Goal: Check status: Check status

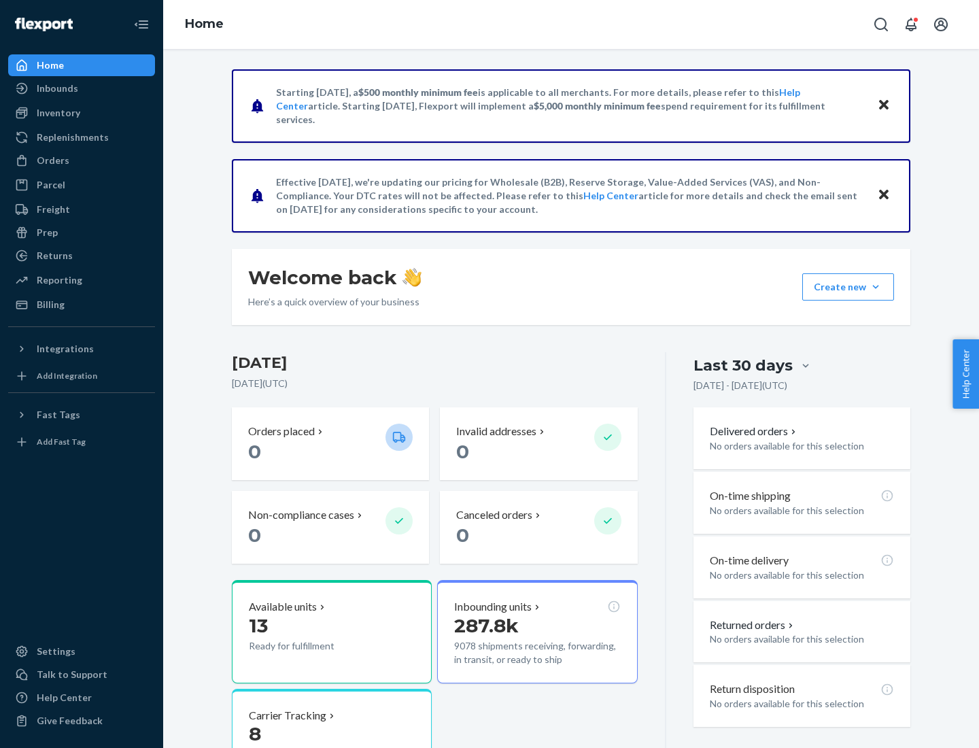
click at [876, 287] on button "Create new Create new inbound Create new order Create new product" at bounding box center [849, 286] width 92 height 27
click at [56, 88] on div "Inbounds" at bounding box center [57, 89] width 41 height 14
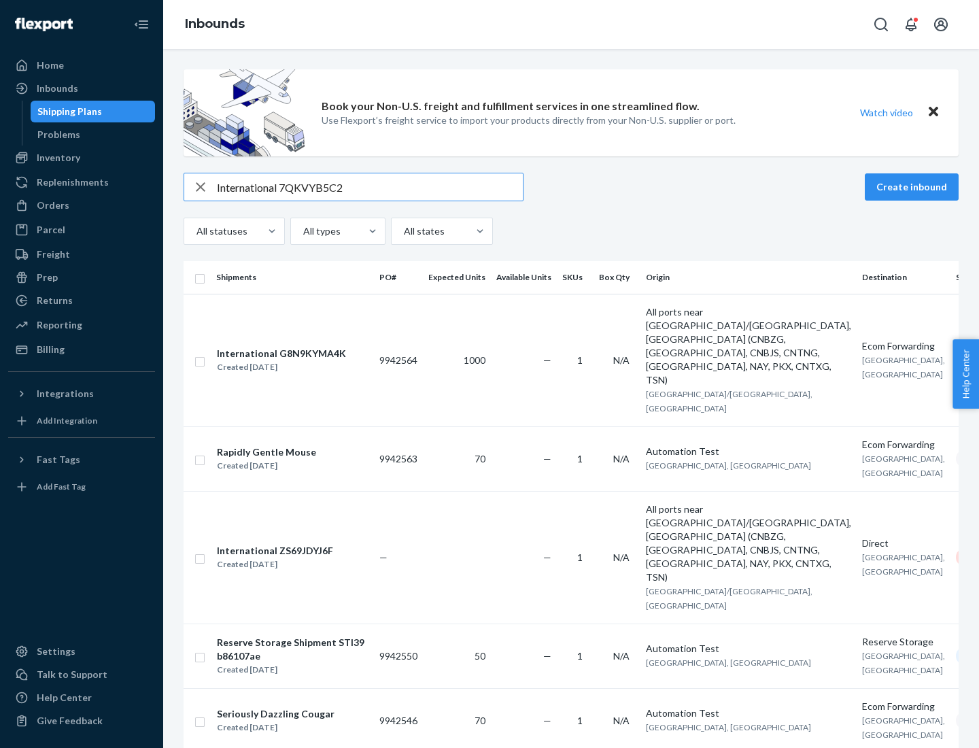
type input "International 7QKVYB5C29"
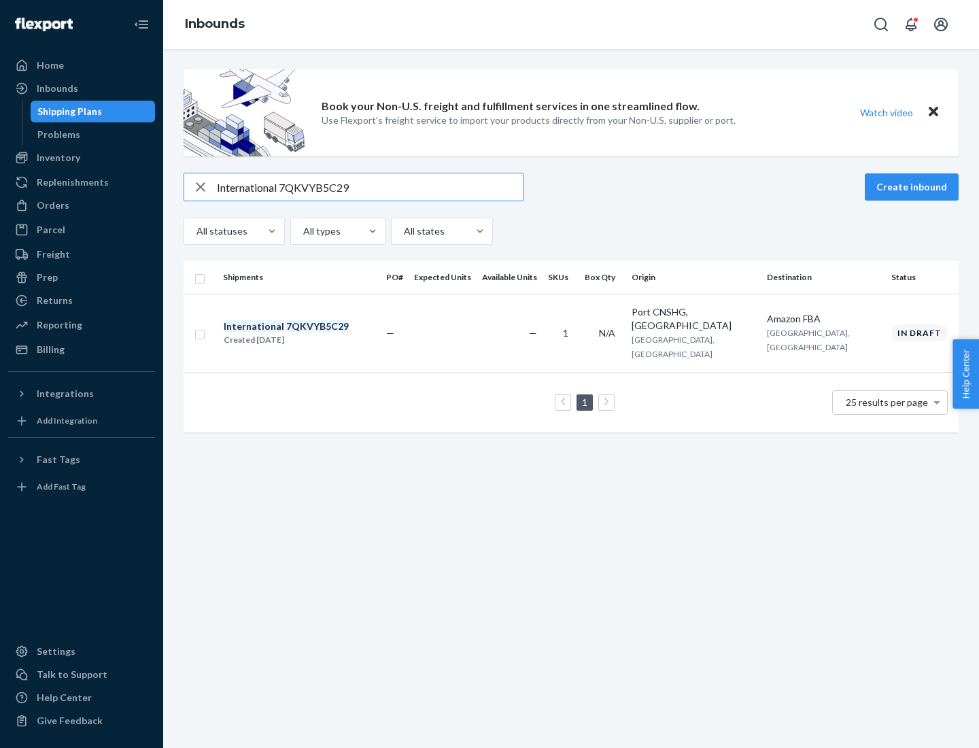
click at [309, 333] on div "Created [DATE]" at bounding box center [286, 340] width 125 height 14
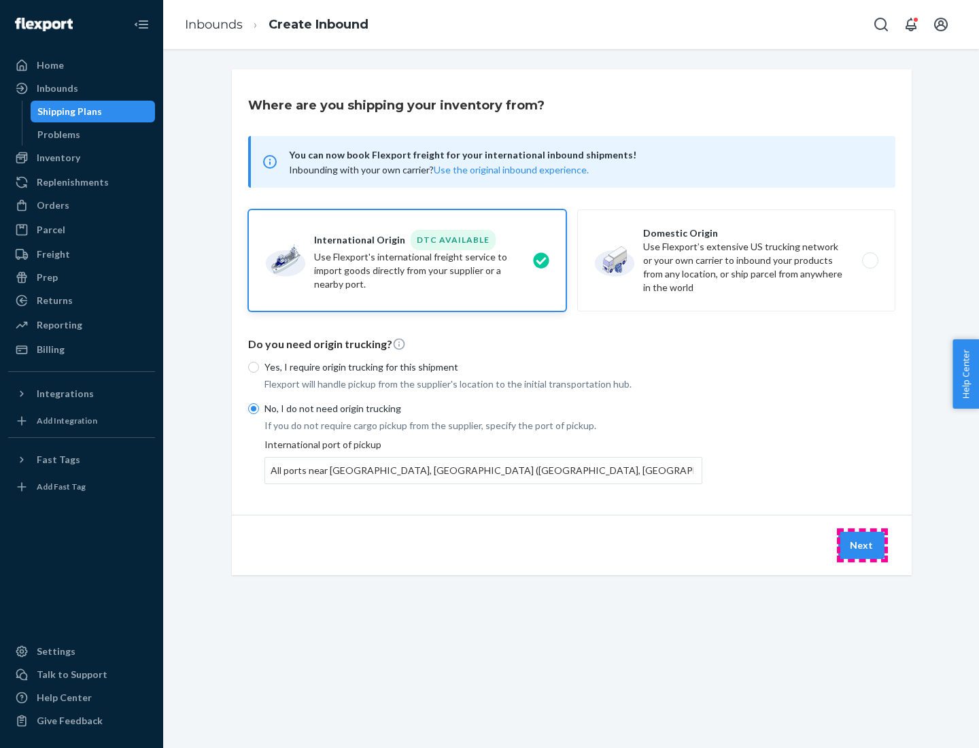
click at [862, 545] on button "Next" at bounding box center [862, 545] width 46 height 27
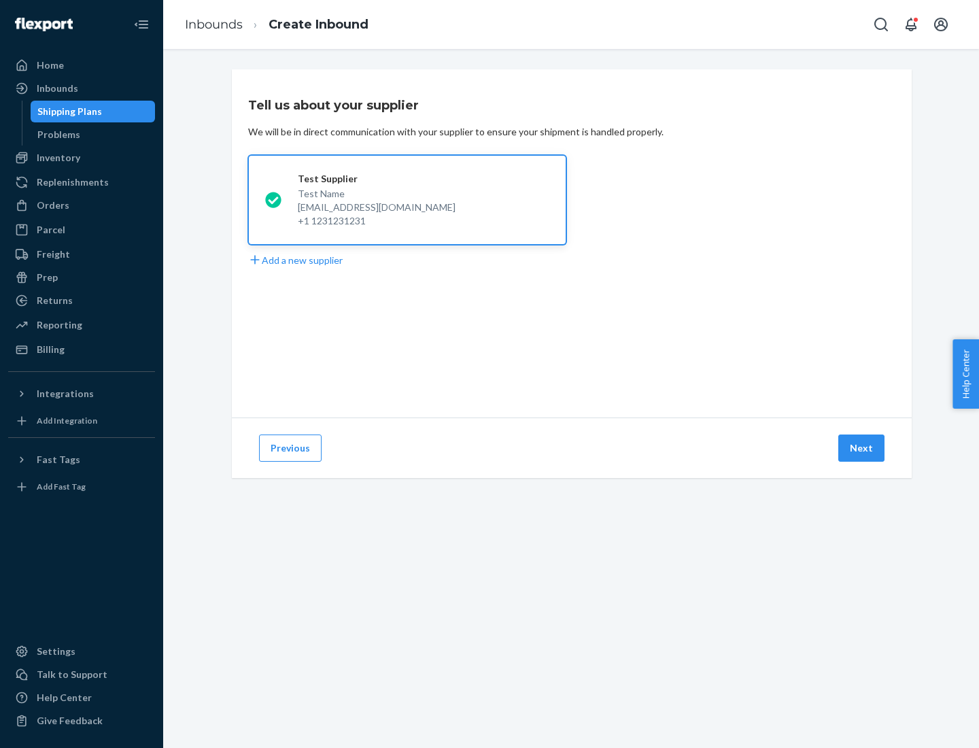
click at [862, 448] on button "Next" at bounding box center [862, 448] width 46 height 27
